Goal: Transaction & Acquisition: Obtain resource

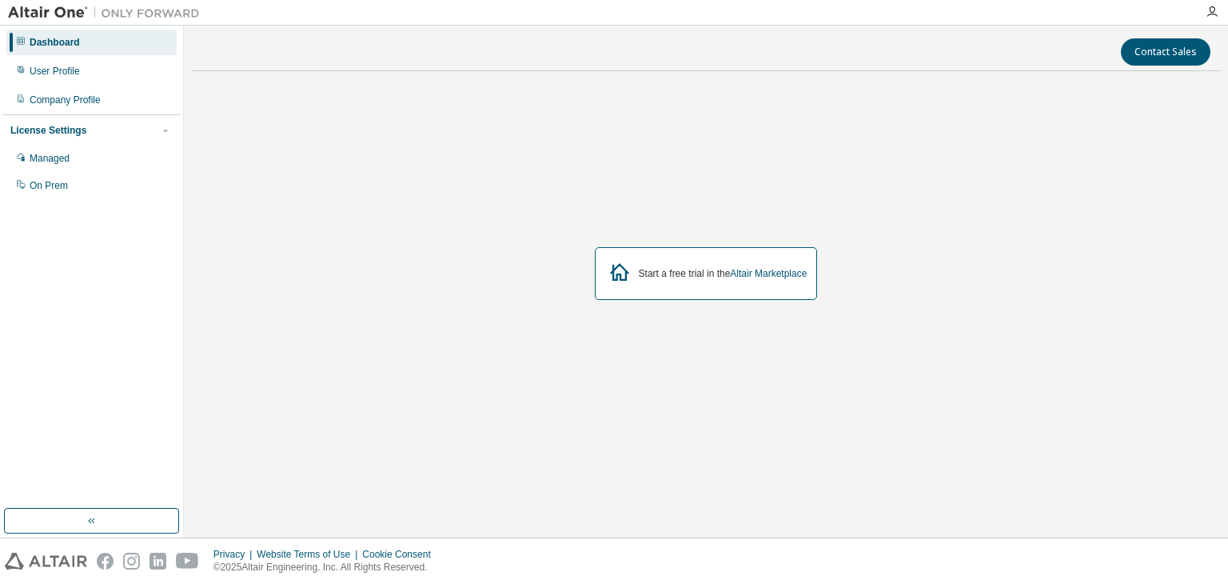
click at [122, 132] on div "License Settings" at bounding box center [91, 130] width 162 height 14
click at [158, 133] on button "button" at bounding box center [165, 130] width 14 height 14
click at [658, 269] on div "Start a free trial in the Altair Marketplace" at bounding box center [723, 273] width 169 height 13
click at [791, 277] on link "Altair Marketplace" at bounding box center [768, 273] width 77 height 11
